Goal: Find specific page/section: Find specific page/section

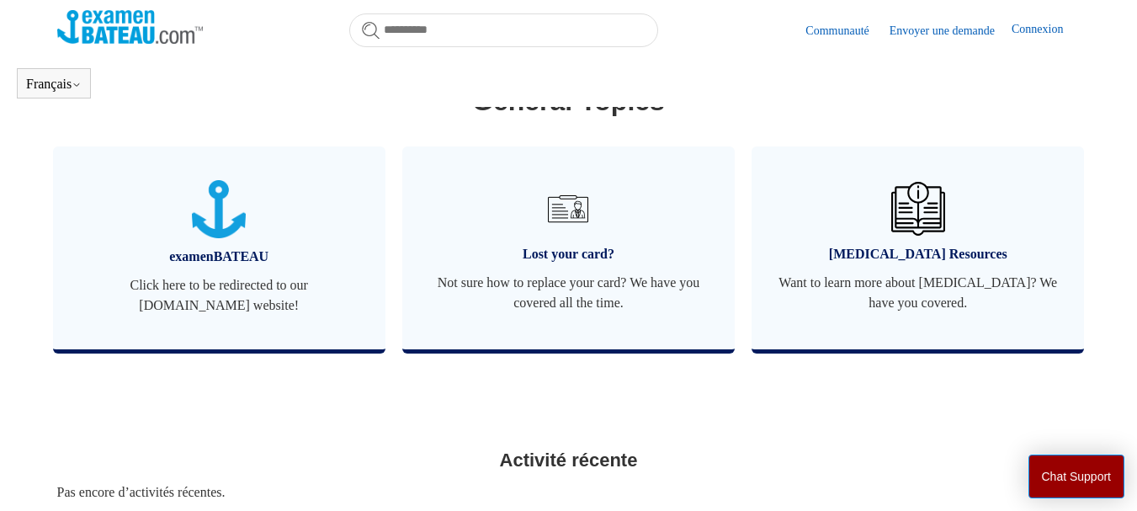
scroll to position [626, 0]
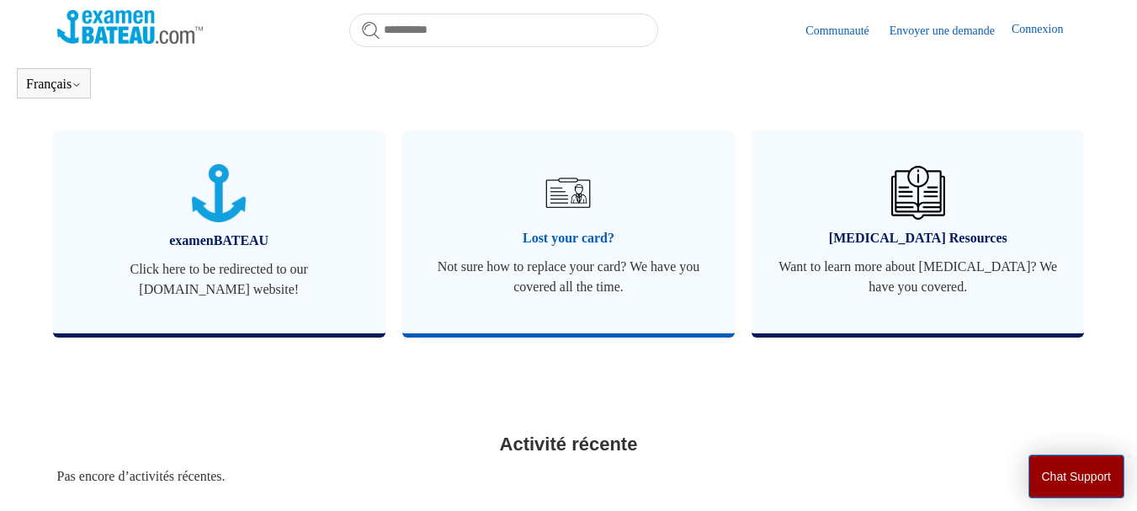
click at [571, 204] on img at bounding box center [567, 192] width 59 height 59
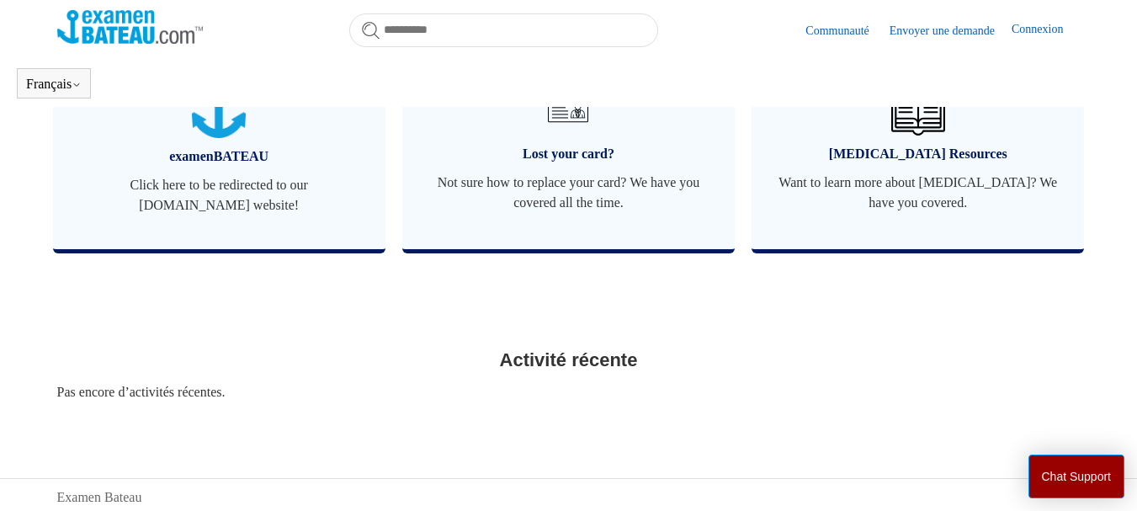
scroll to position [747, 0]
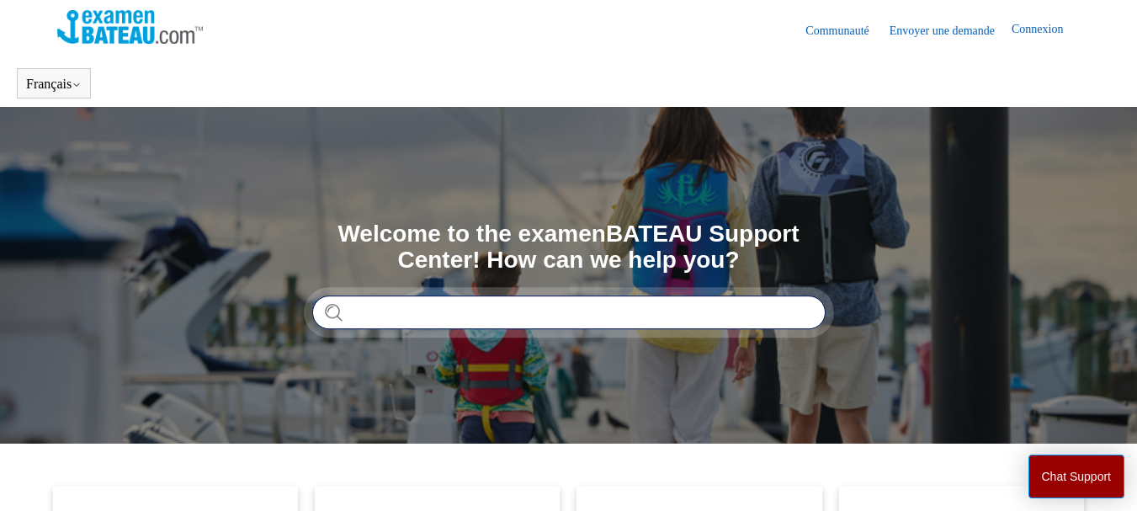
click at [366, 310] on input "Rechercher" at bounding box center [568, 312] width 513 height 34
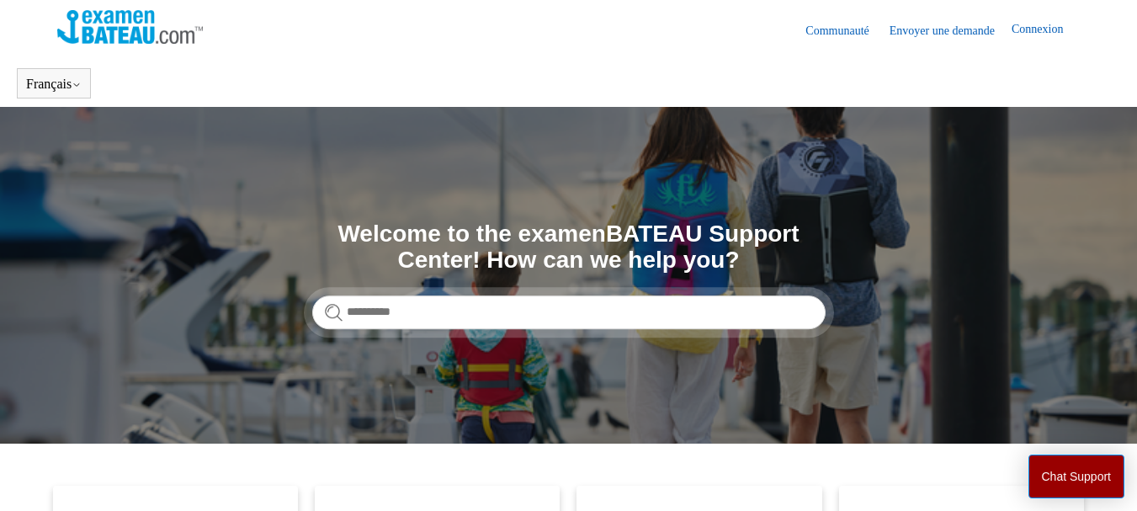
click at [1030, 29] on link "Connexion" at bounding box center [1045, 30] width 68 height 20
